Goal: Task Accomplishment & Management: Manage account settings

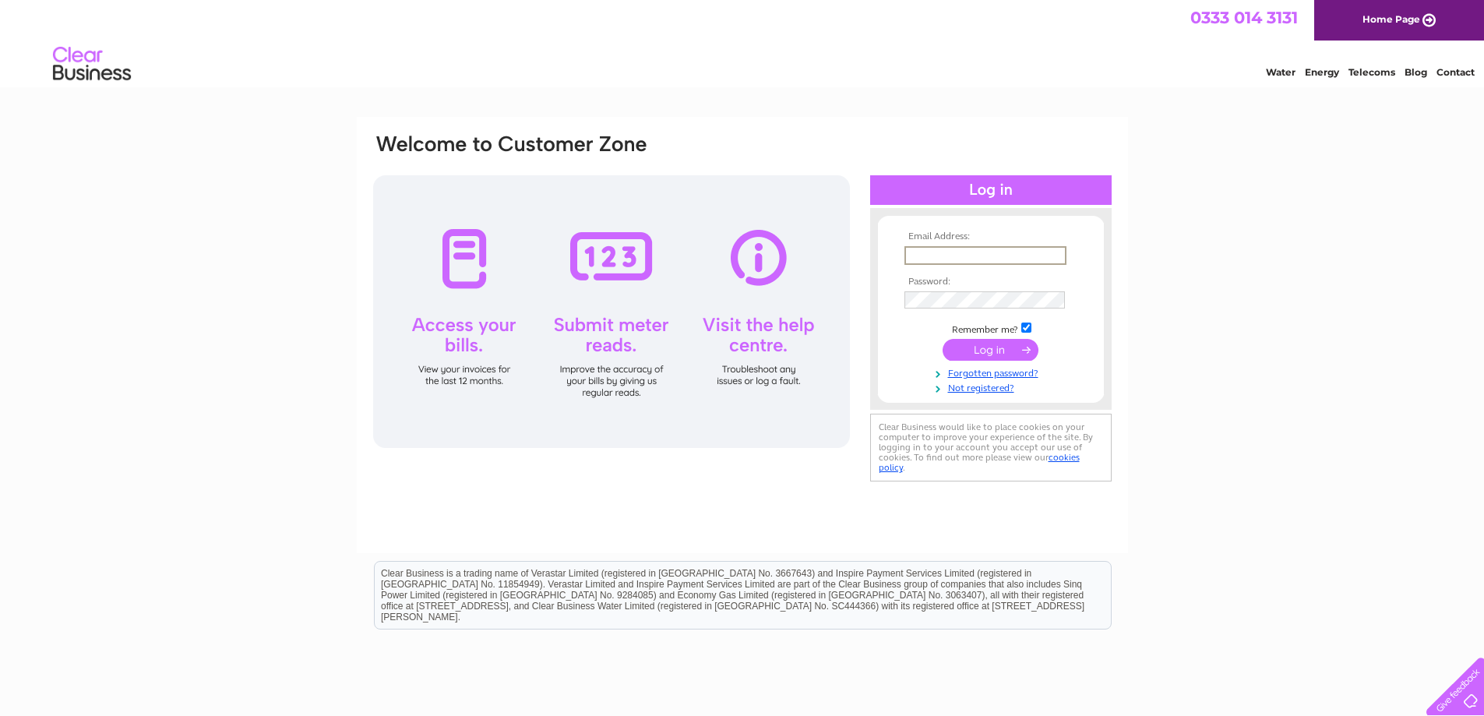
click at [984, 259] on input "text" at bounding box center [985, 255] width 162 height 19
click at [911, 336] on td at bounding box center [990, 350] width 181 height 30
click at [1041, 261] on input "text" at bounding box center [984, 254] width 160 height 17
click at [1037, 251] on input "text" at bounding box center [985, 255] width 162 height 19
type input "invoices@ranagroup.co.uk"
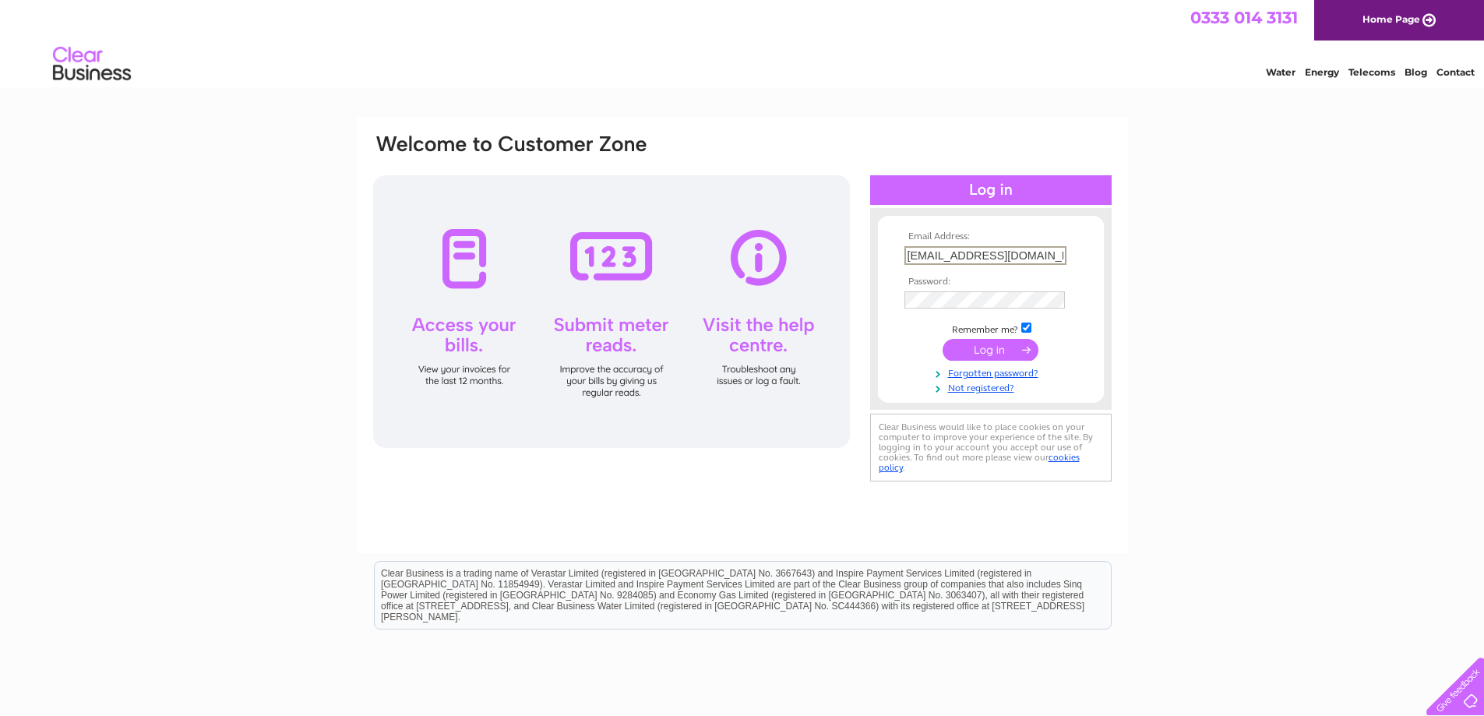
click at [1055, 251] on input "invoices@ranagroup.co.uk" at bounding box center [985, 255] width 162 height 19
click at [907, 320] on td "Remember me?" at bounding box center [990, 328] width 181 height 16
click at [998, 347] on input "submit" at bounding box center [990, 350] width 96 height 22
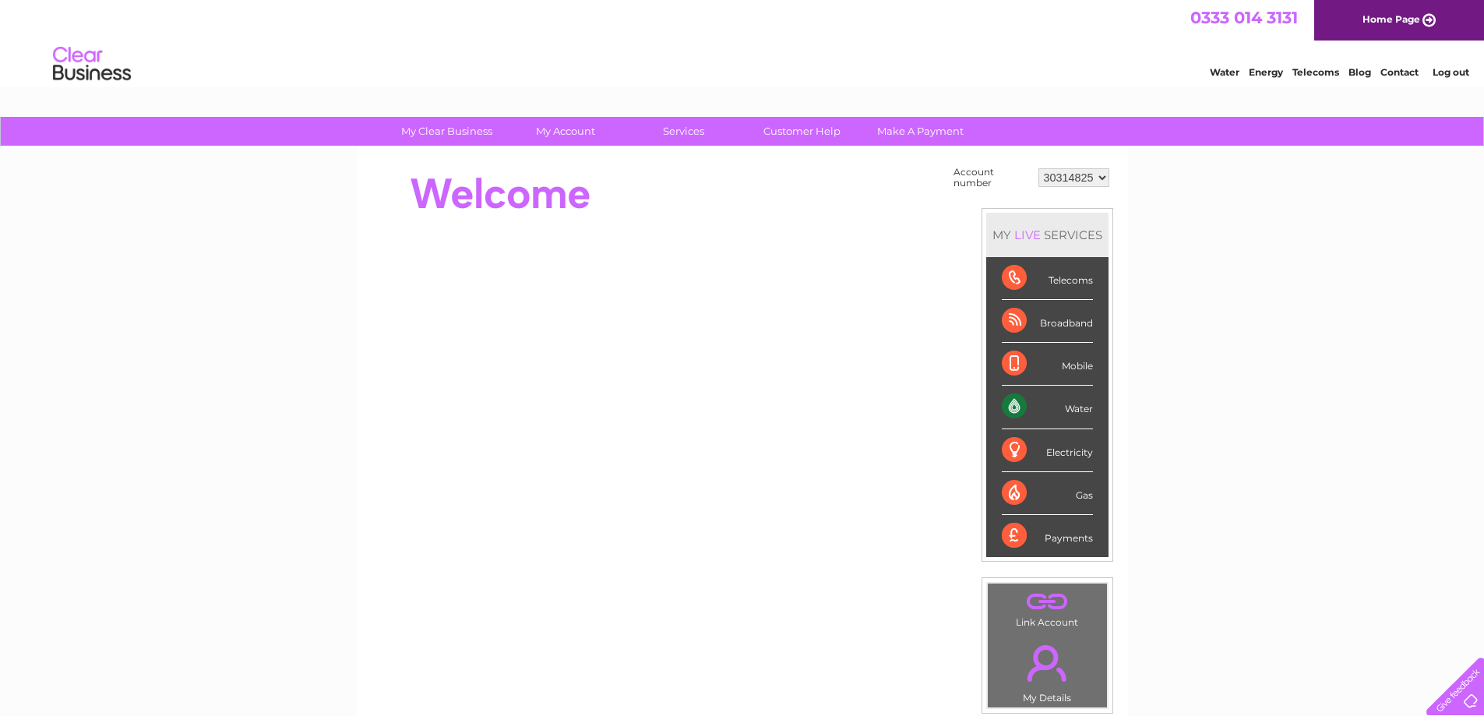
click at [1104, 178] on select "30314825" at bounding box center [1073, 177] width 71 height 19
click at [1100, 177] on select "30314825" at bounding box center [1073, 177] width 71 height 19
click at [1093, 181] on select "30314825" at bounding box center [1073, 177] width 71 height 19
